Goal: Task Accomplishment & Management: Use online tool/utility

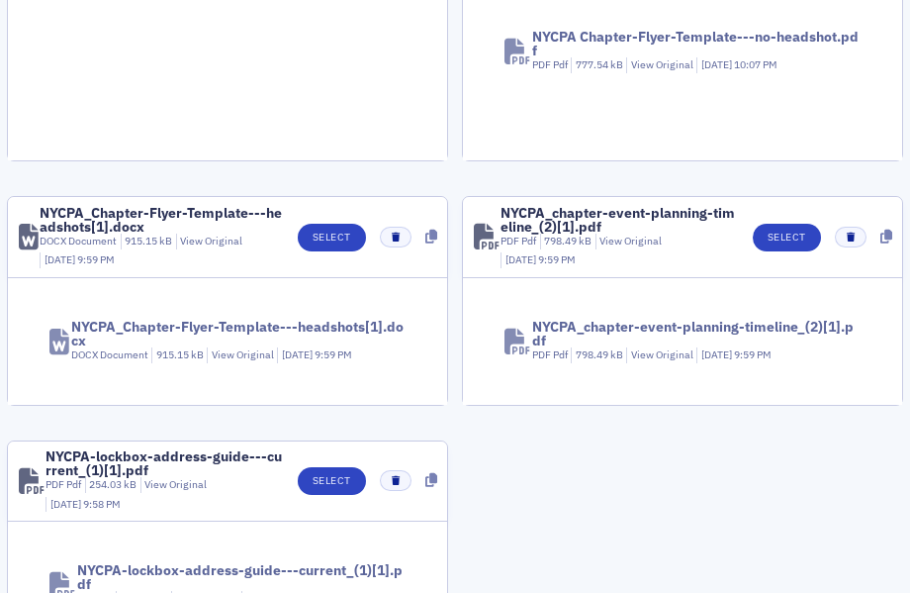
scroll to position [2154, 0]
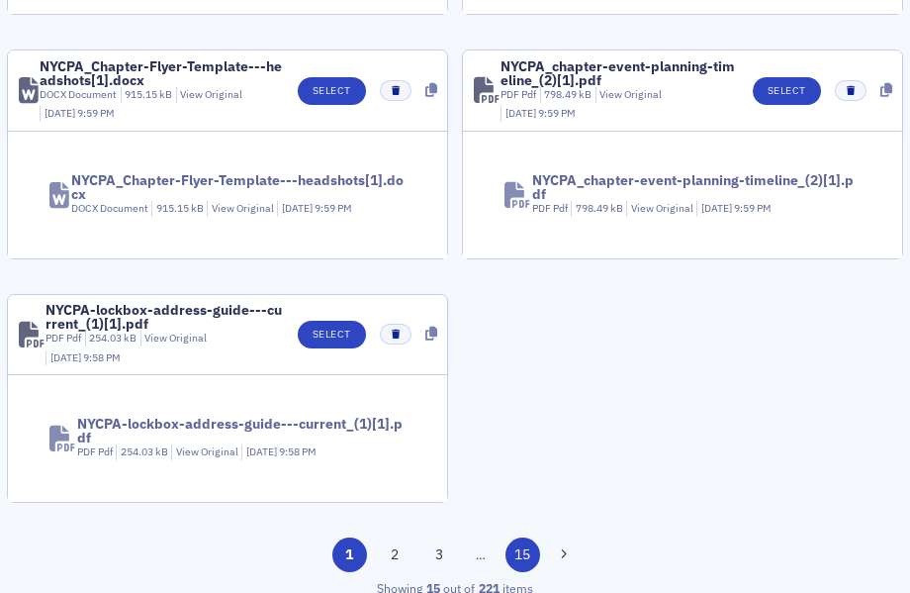
click at [516, 544] on button "15" at bounding box center [523, 554] width 35 height 35
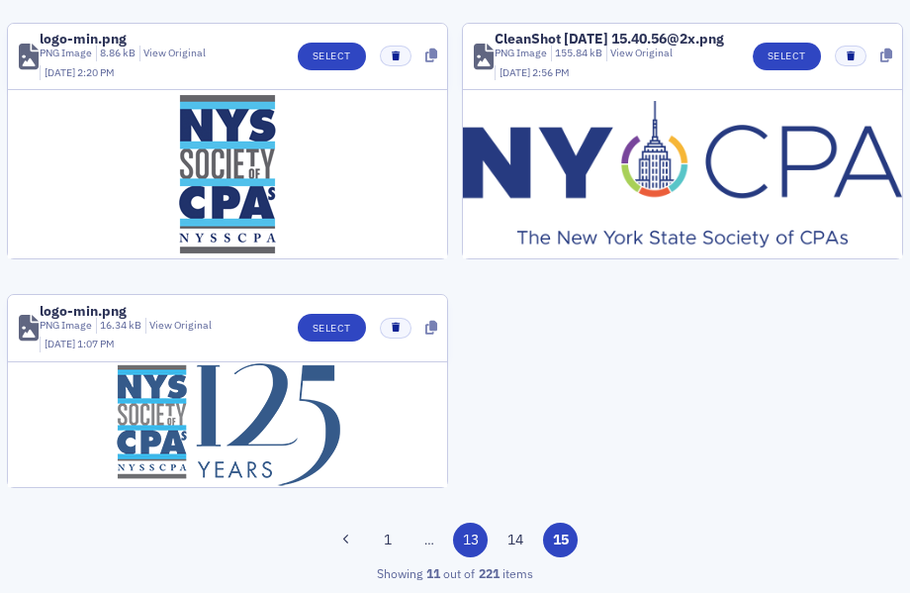
click at [463, 542] on button "13" at bounding box center [470, 539] width 35 height 35
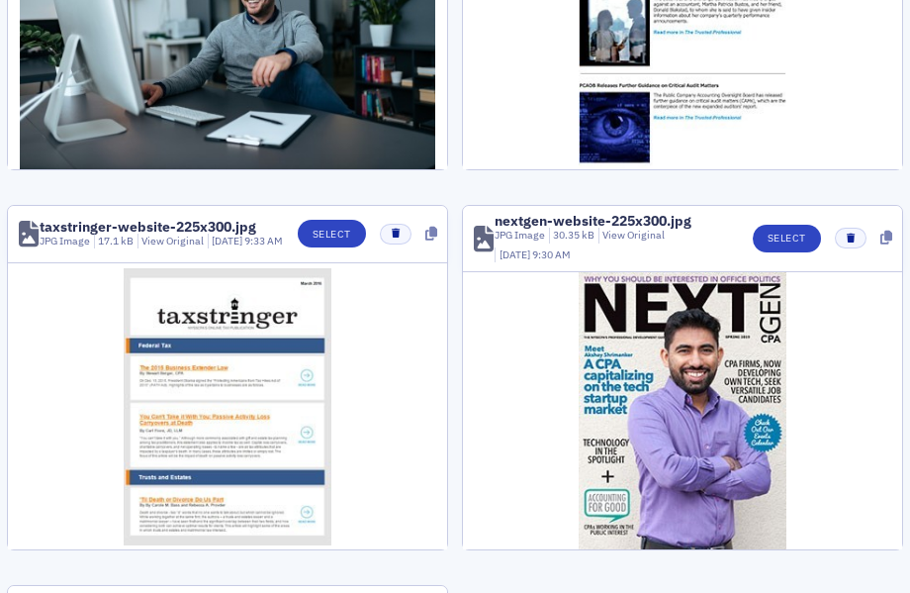
scroll to position [2662, 0]
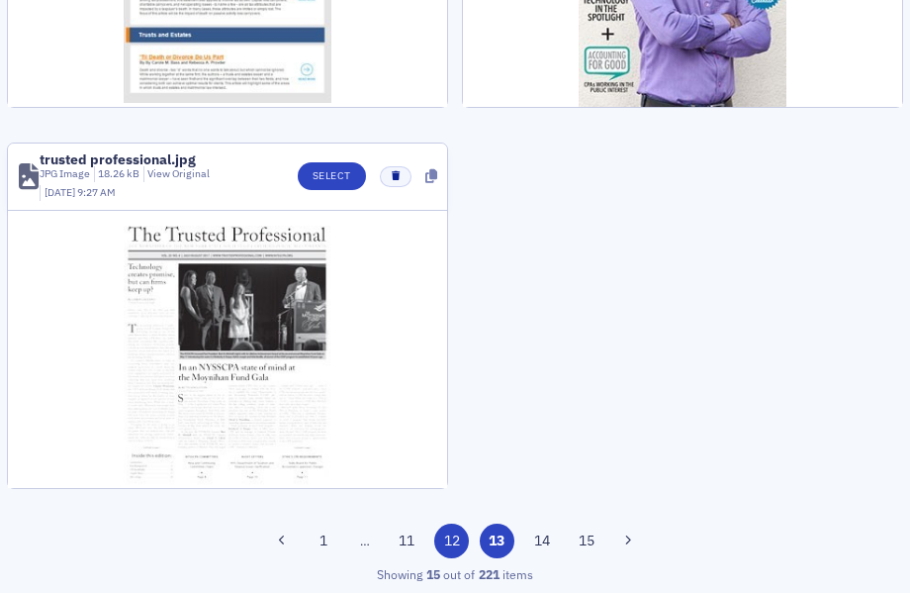
click at [456, 541] on button "12" at bounding box center [451, 540] width 35 height 35
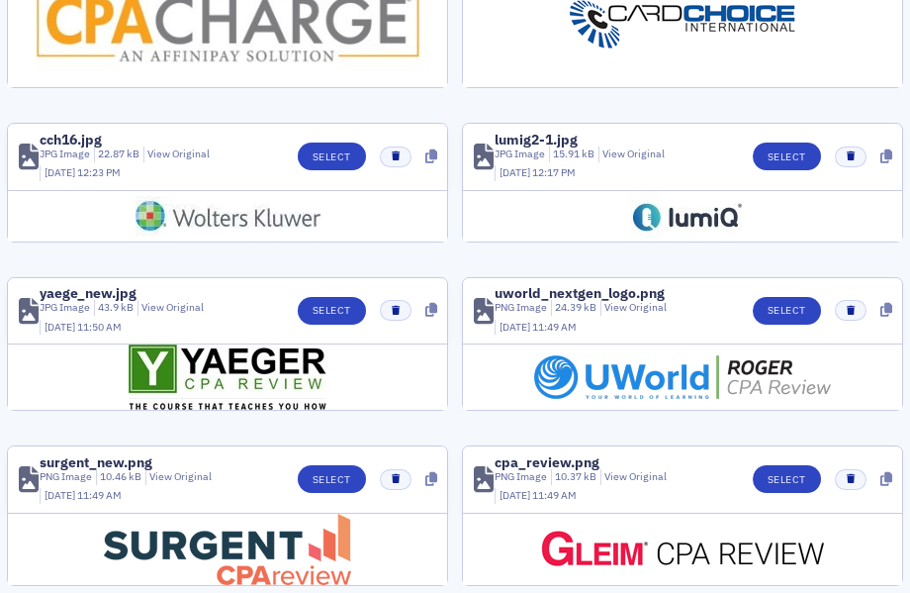
scroll to position [1638, 0]
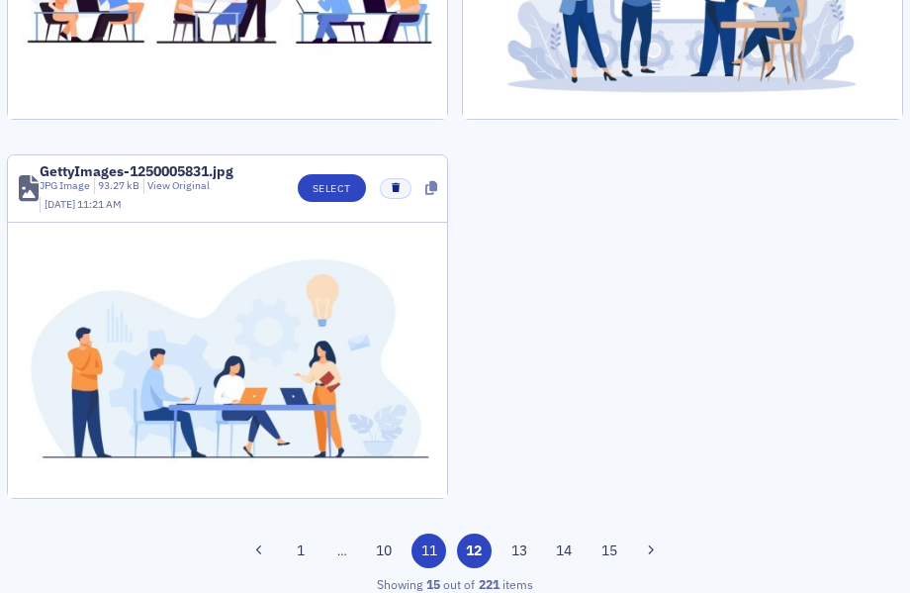
click at [431, 533] on button "11" at bounding box center [429, 550] width 35 height 35
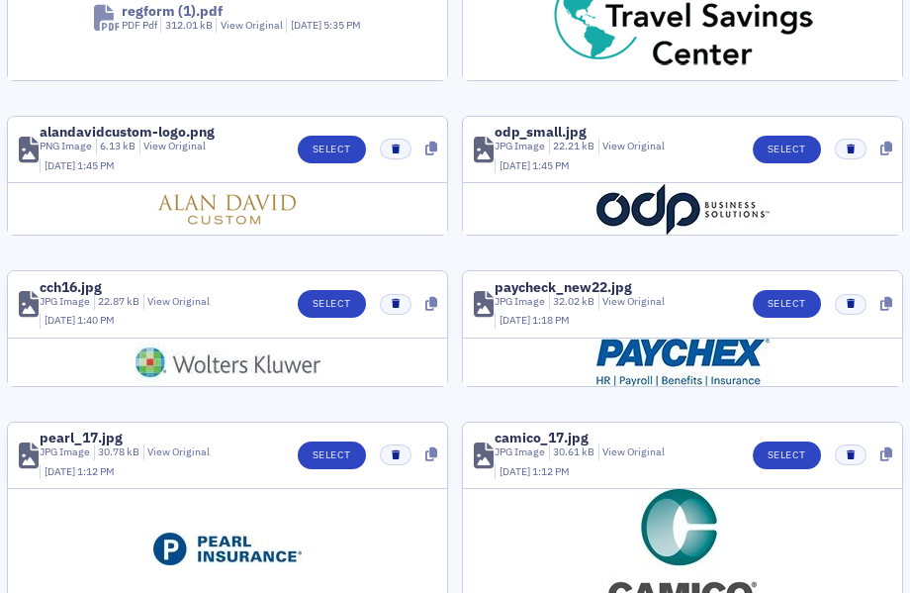
scroll to position [1710, 0]
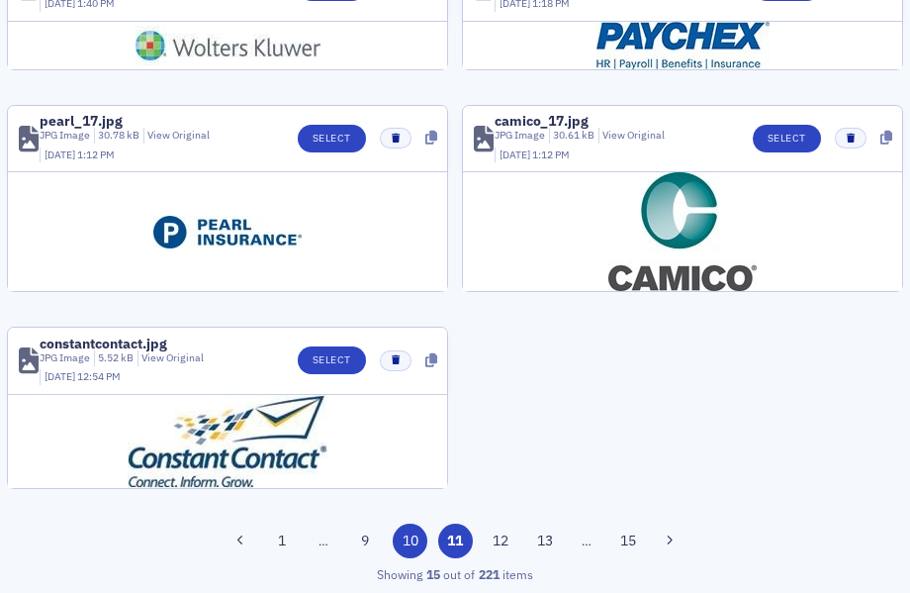
click at [408, 544] on button "10" at bounding box center [410, 540] width 35 height 35
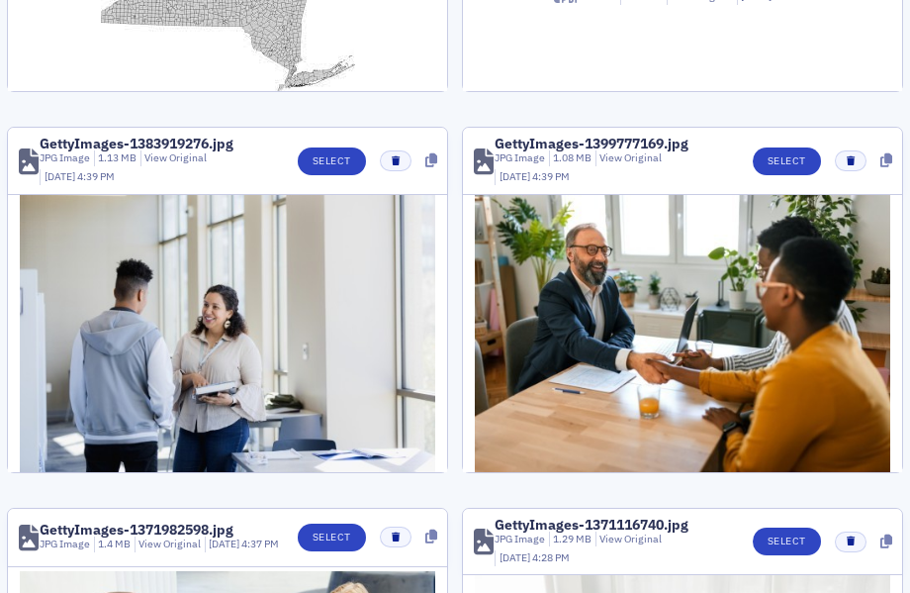
scroll to position [693, 0]
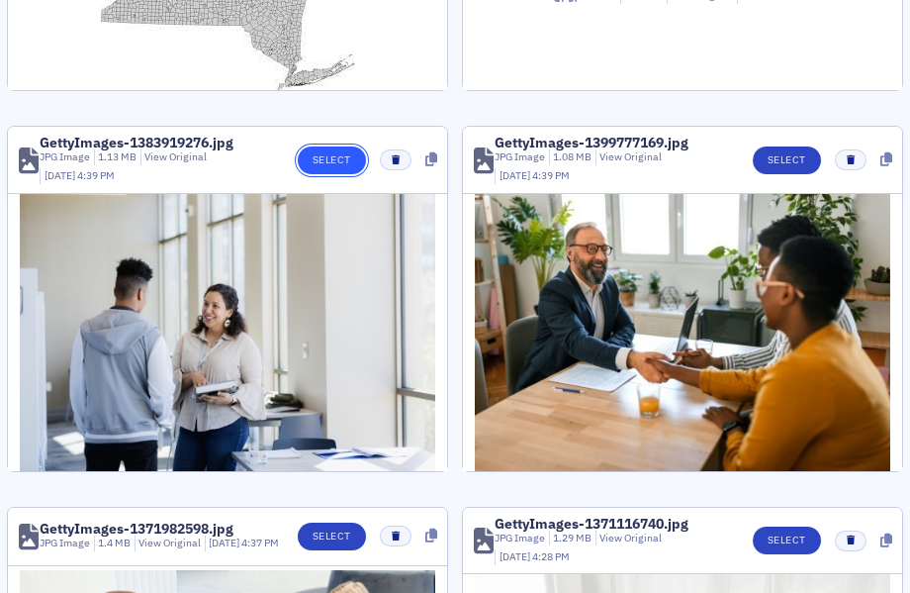
click at [327, 152] on button "Select" at bounding box center [332, 160] width 68 height 28
